Goal: Information Seeking & Learning: Learn about a topic

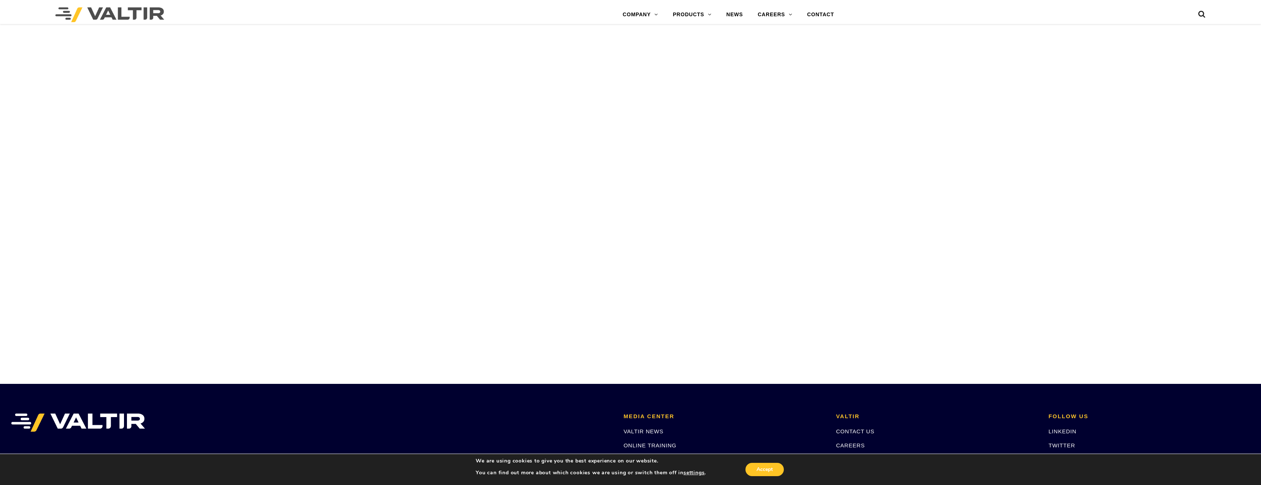
scroll to position [3323, 0]
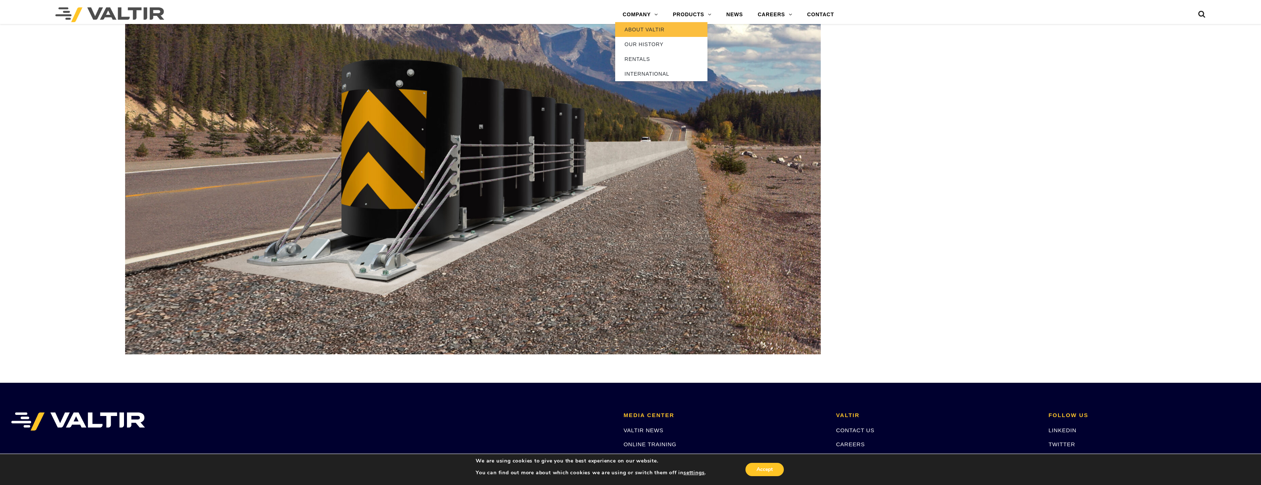
click at [648, 31] on link "ABOUT VALTIR" at bounding box center [661, 29] width 92 height 15
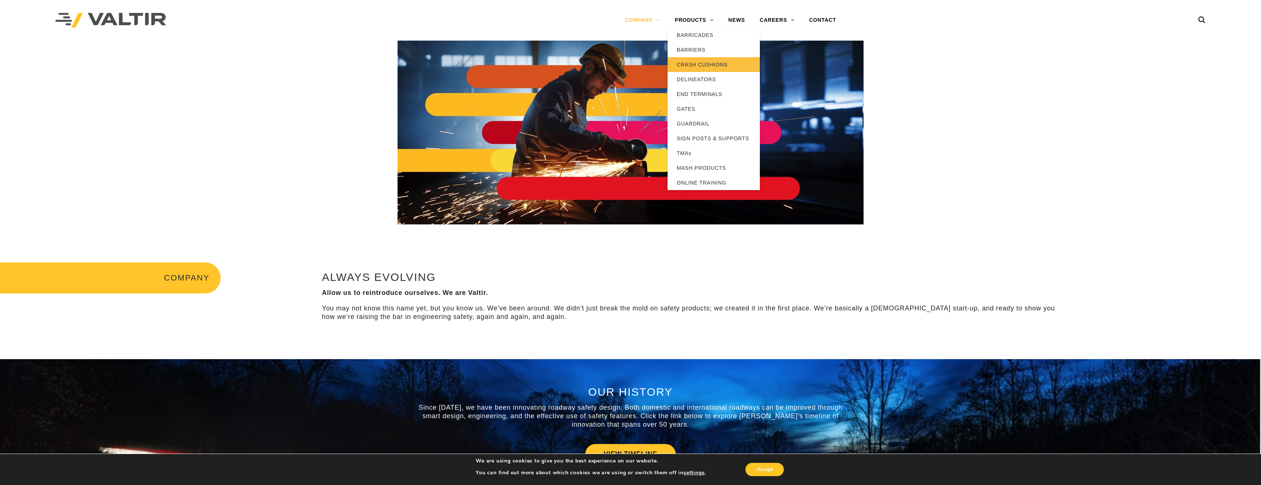
click at [703, 62] on link "CRASH CUSHIONS" at bounding box center [714, 64] width 92 height 15
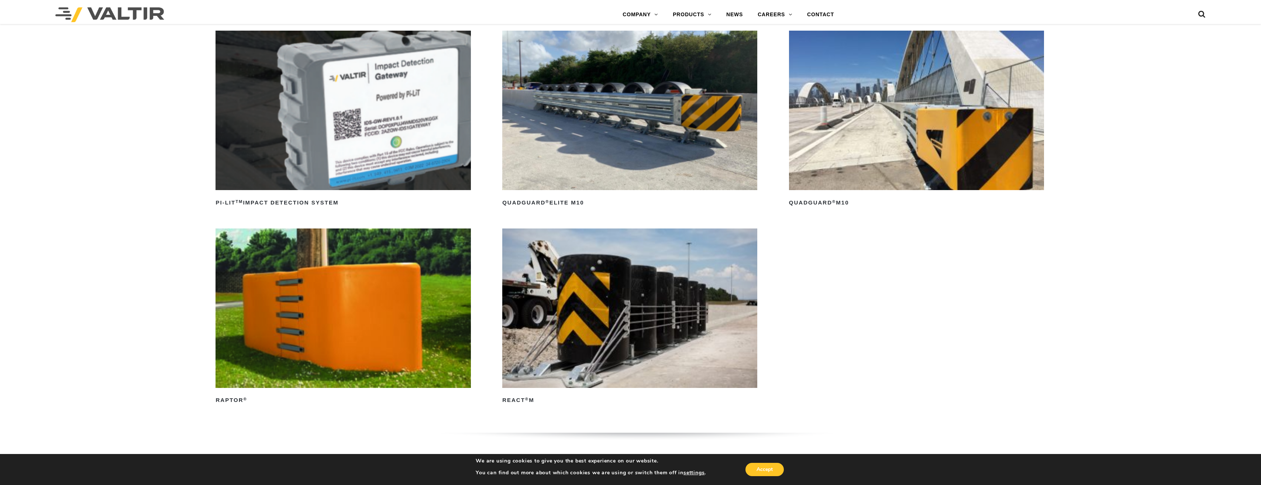
scroll to position [295, 0]
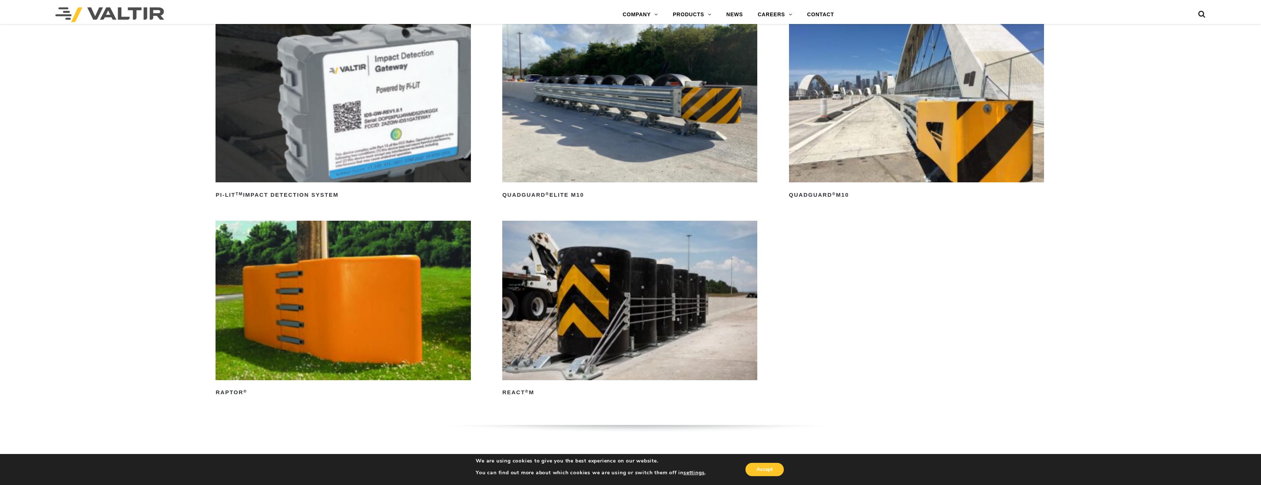
click at [655, 107] on img at bounding box center [629, 102] width 255 height 159
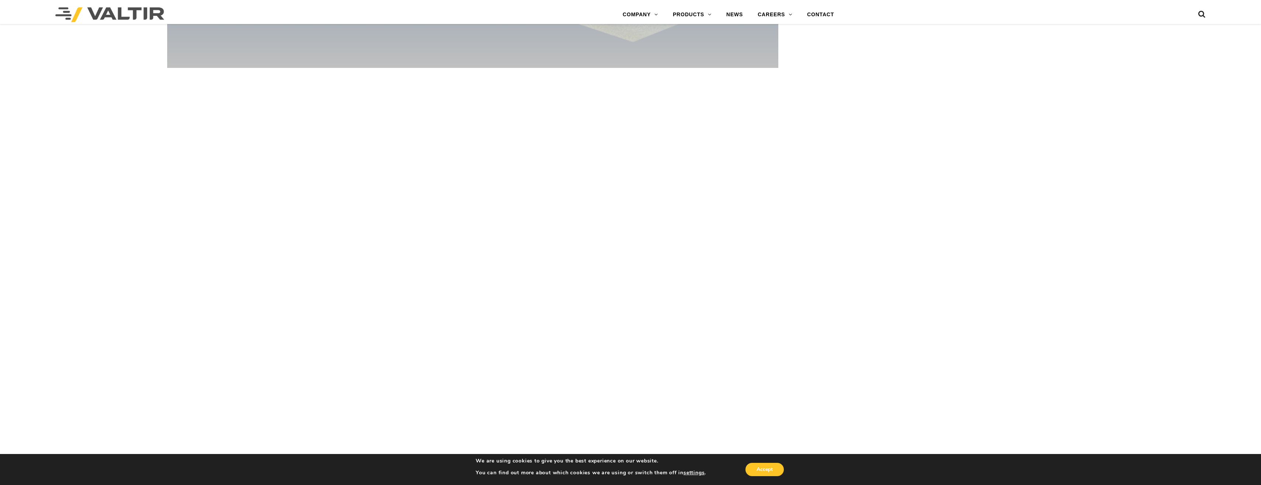
scroll to position [4652, 0]
